Goal: Find specific page/section: Find specific page/section

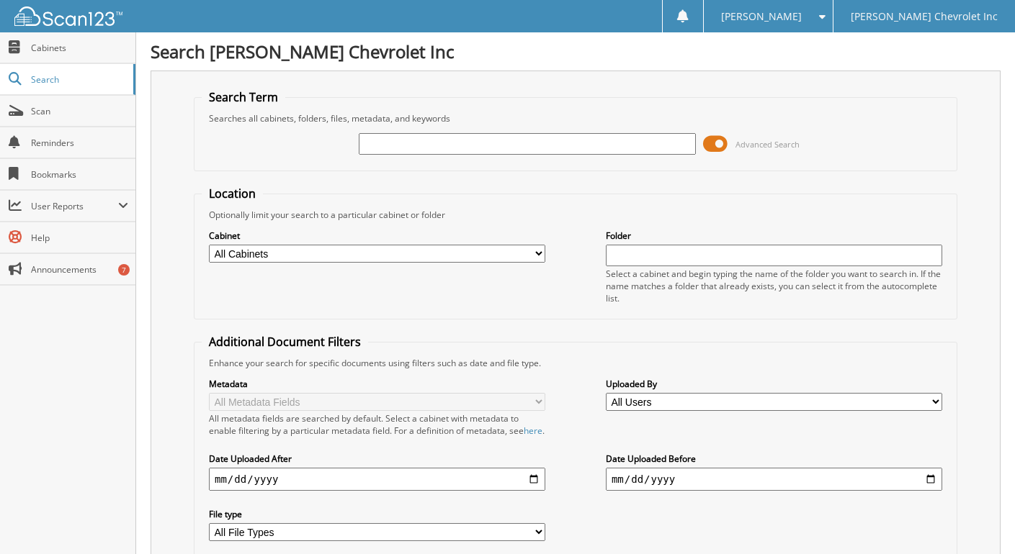
click at [367, 134] on input "text" at bounding box center [527, 144] width 336 height 22
type input "3"
type input "230414"
click at [721, 135] on span at bounding box center [715, 144] width 24 height 22
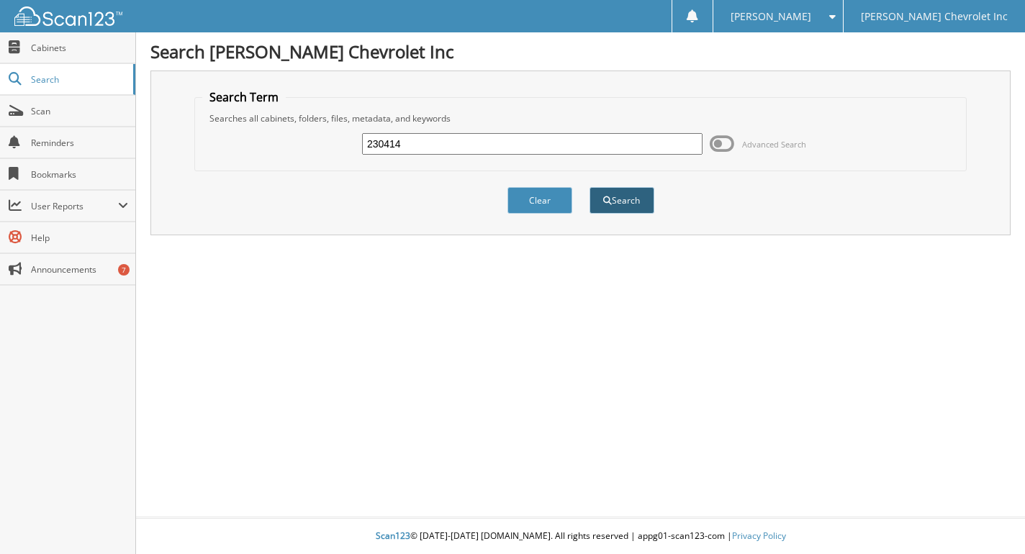
click at [616, 196] on button "Search" at bounding box center [622, 200] width 65 height 27
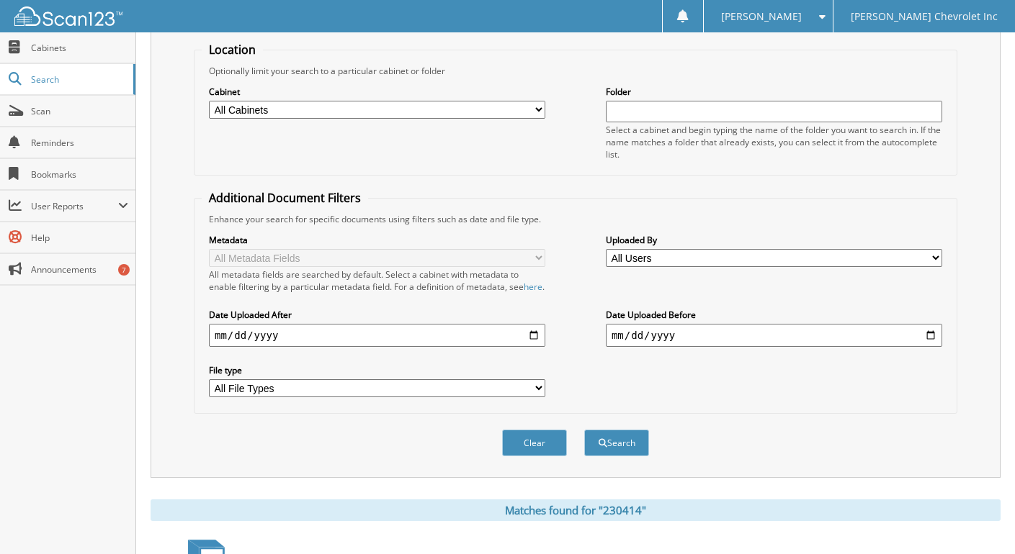
scroll to position [355, 0]
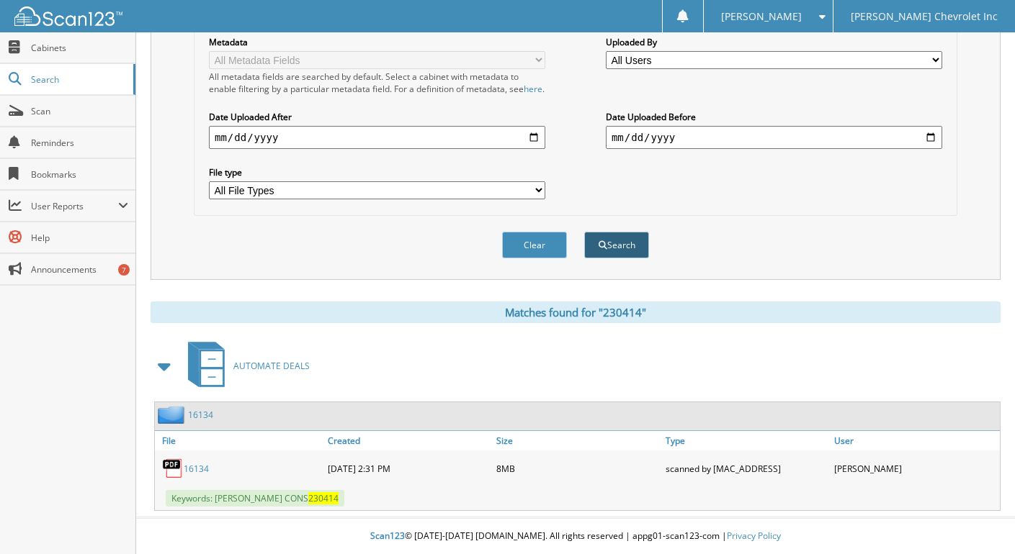
click at [606, 247] on button "Search" at bounding box center [616, 245] width 65 height 27
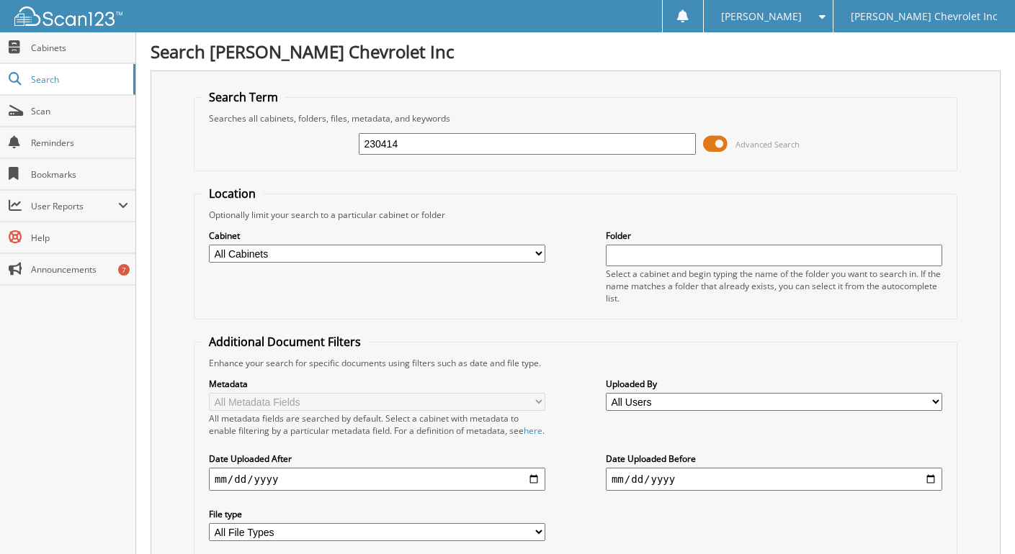
scroll to position [72, 0]
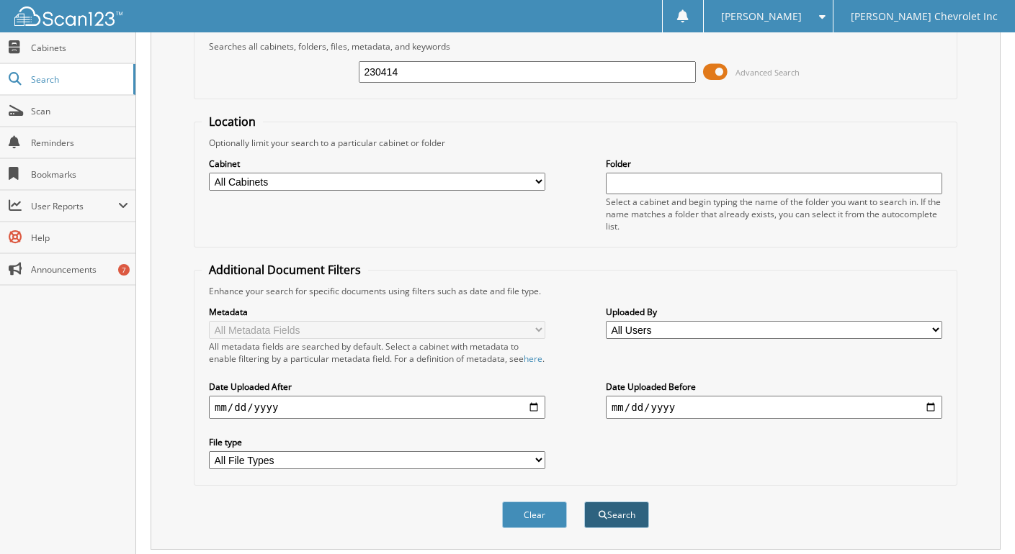
click at [611, 529] on button "Search" at bounding box center [616, 515] width 65 height 27
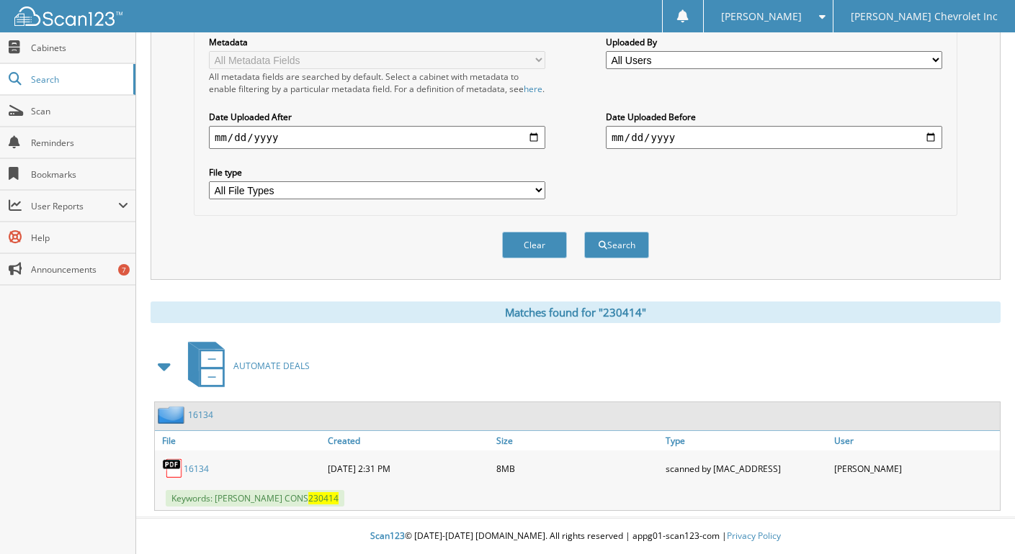
scroll to position [355, 0]
click at [204, 469] on link "16134" at bounding box center [196, 469] width 25 height 12
click at [180, 466] on img at bounding box center [173, 469] width 22 height 22
